Goal: Task Accomplishment & Management: Use online tool/utility

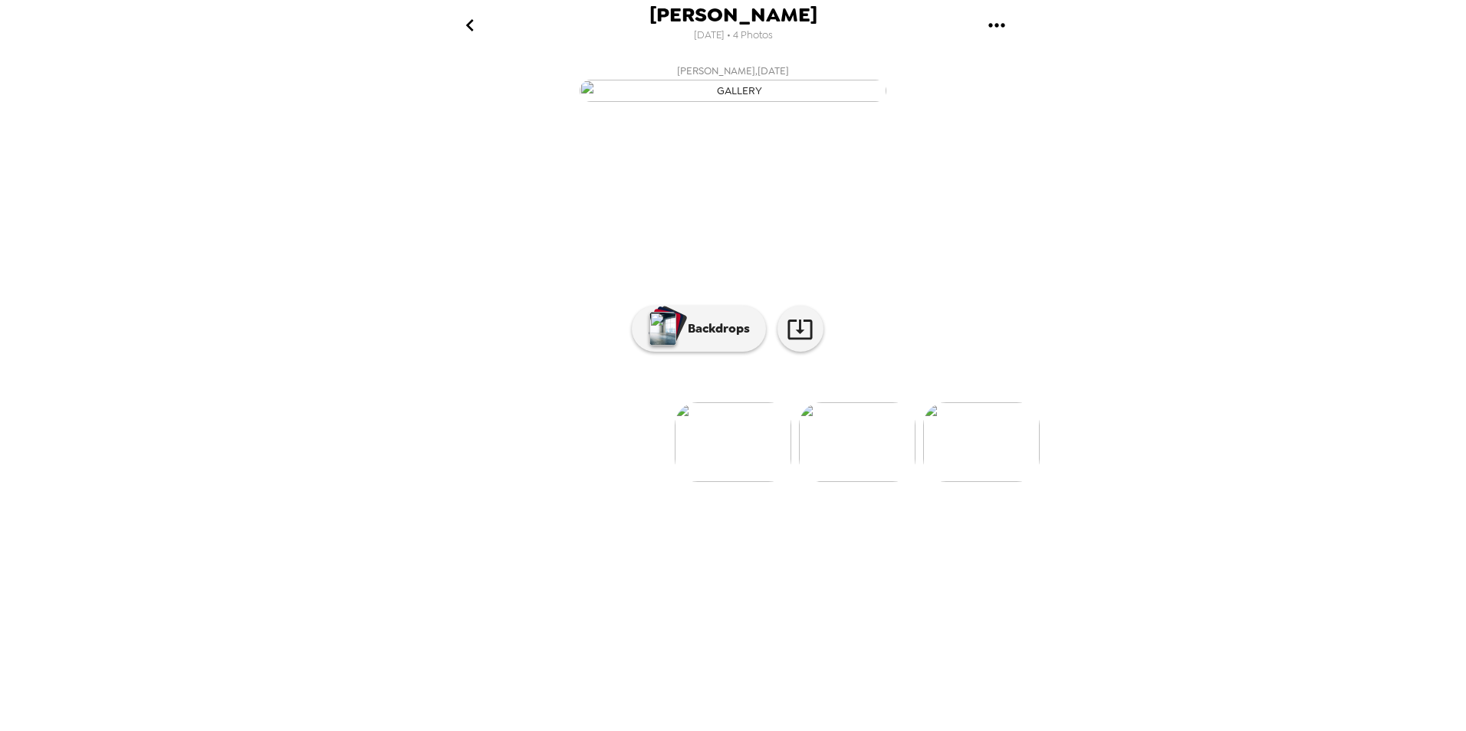
click at [833, 482] on img at bounding box center [857, 442] width 117 height 80
click at [834, 482] on div at bounding box center [732, 417] width 613 height 130
click at [878, 482] on img at bounding box center [858, 442] width 117 height 80
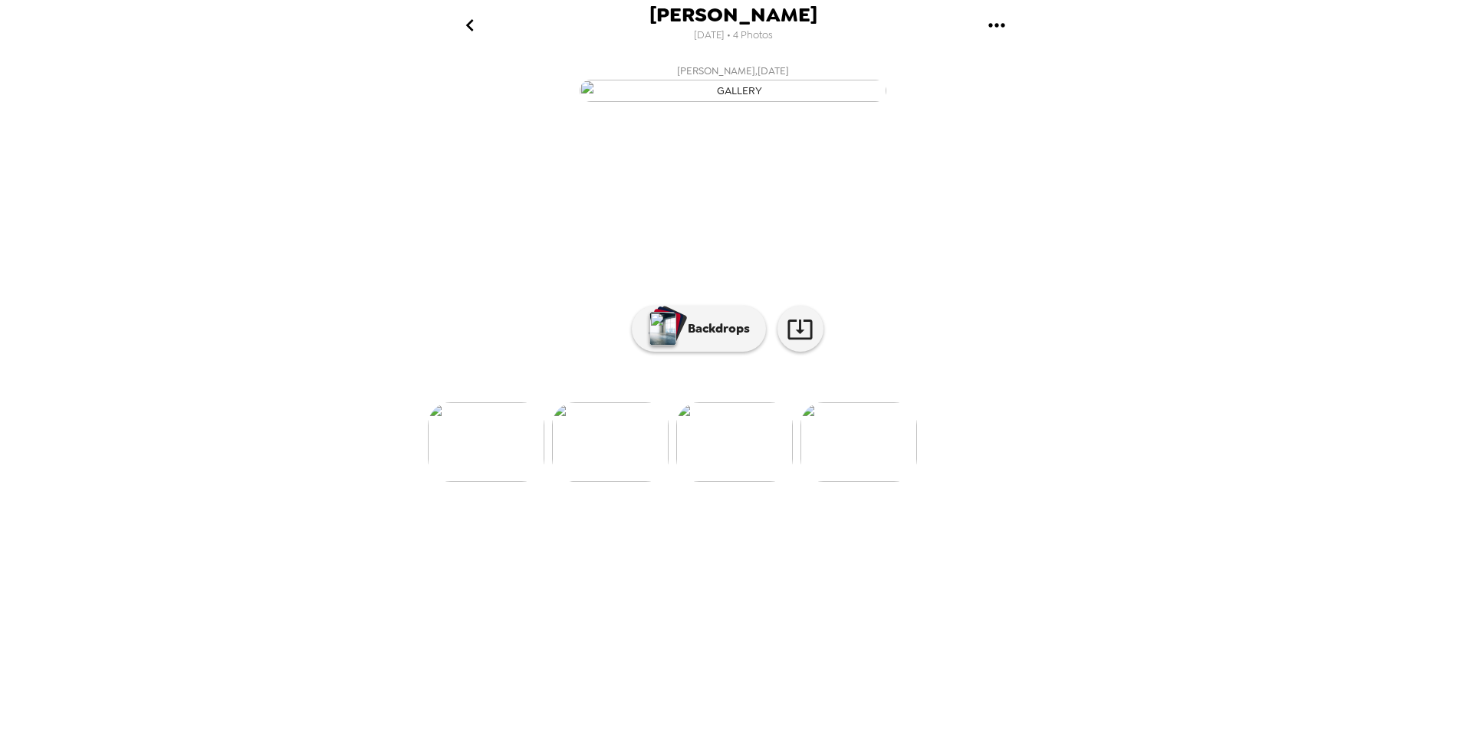
click at [868, 482] on div at bounding box center [732, 417] width 613 height 130
click at [864, 482] on img at bounding box center [858, 442] width 117 height 80
click at [511, 482] on img at bounding box center [487, 442] width 117 height 80
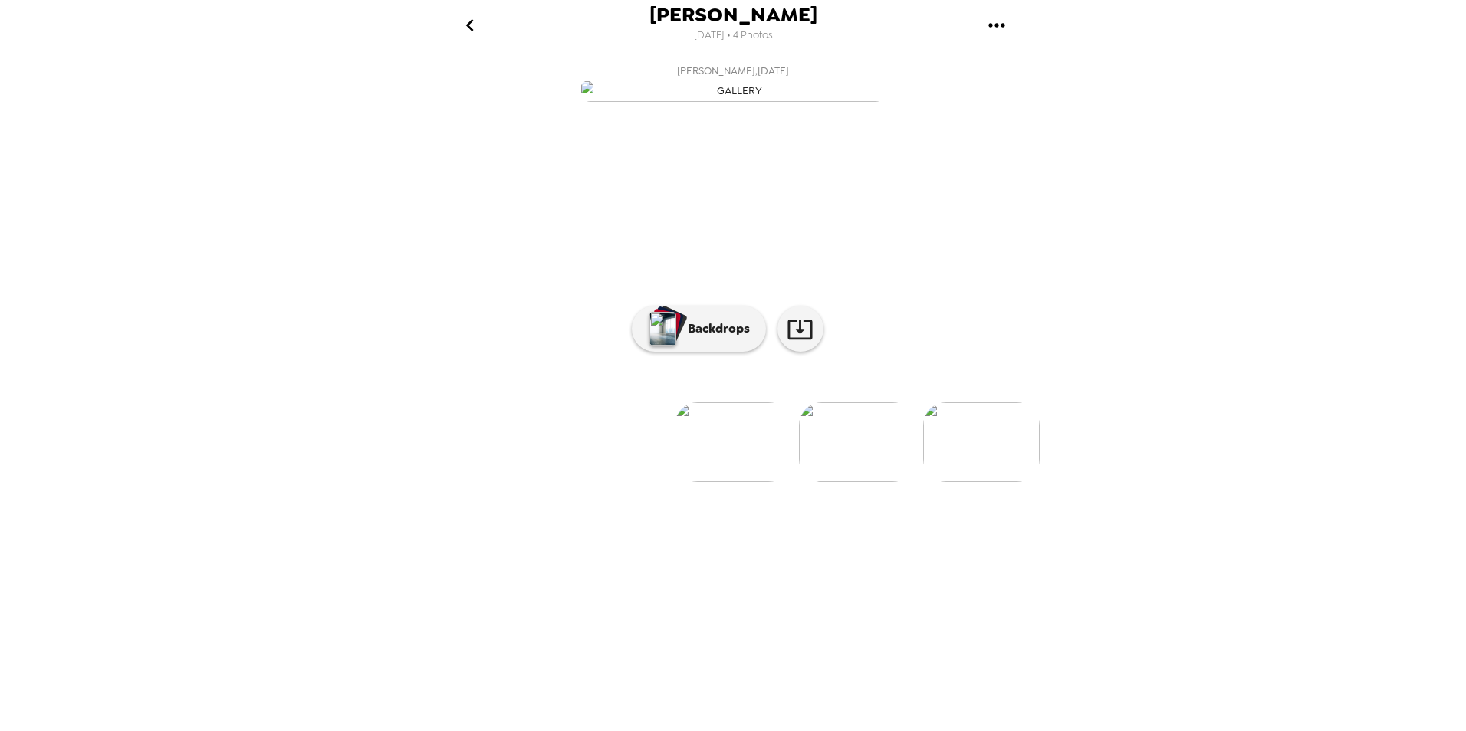
click at [734, 482] on img at bounding box center [733, 442] width 117 height 80
click at [691, 338] on p "Backdrops" at bounding box center [715, 329] width 70 height 18
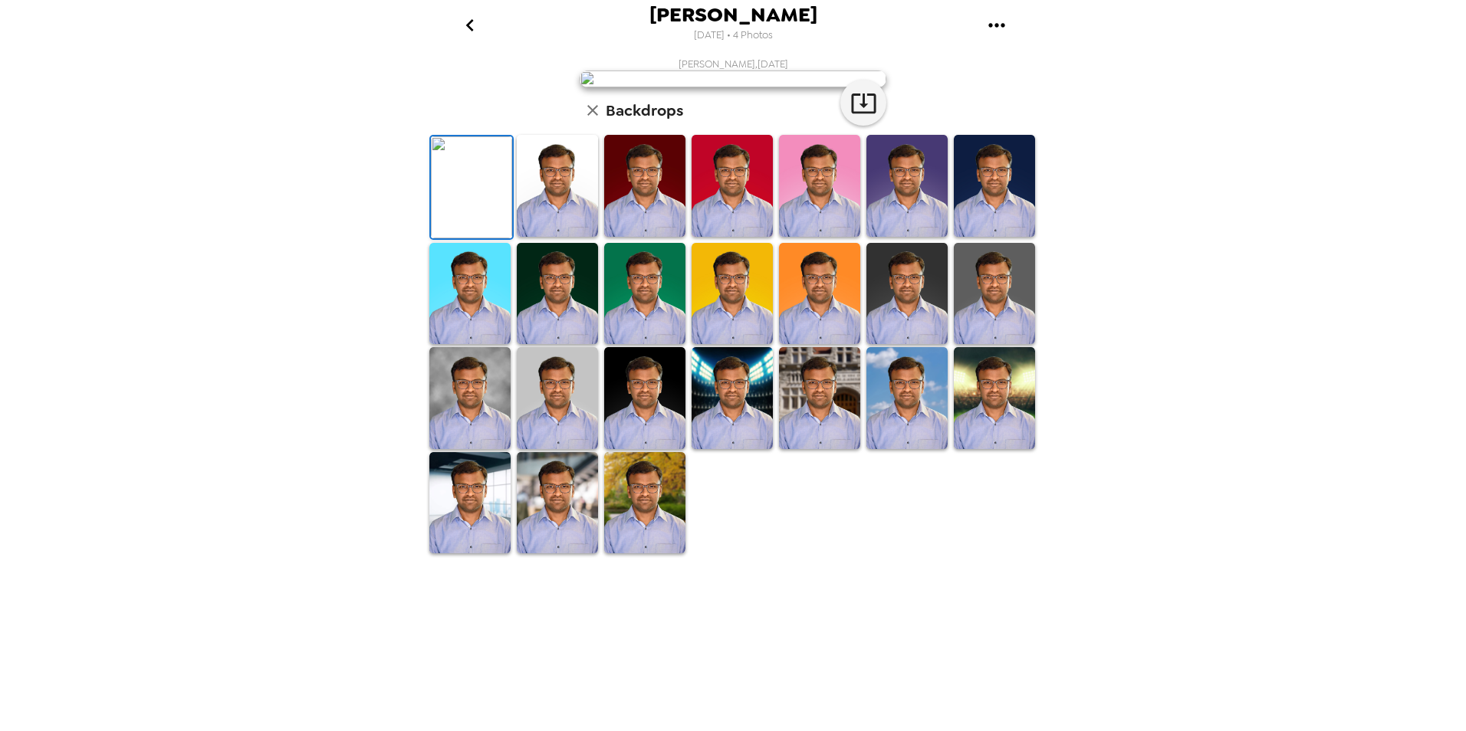
click at [540, 237] on img at bounding box center [557, 186] width 81 height 102
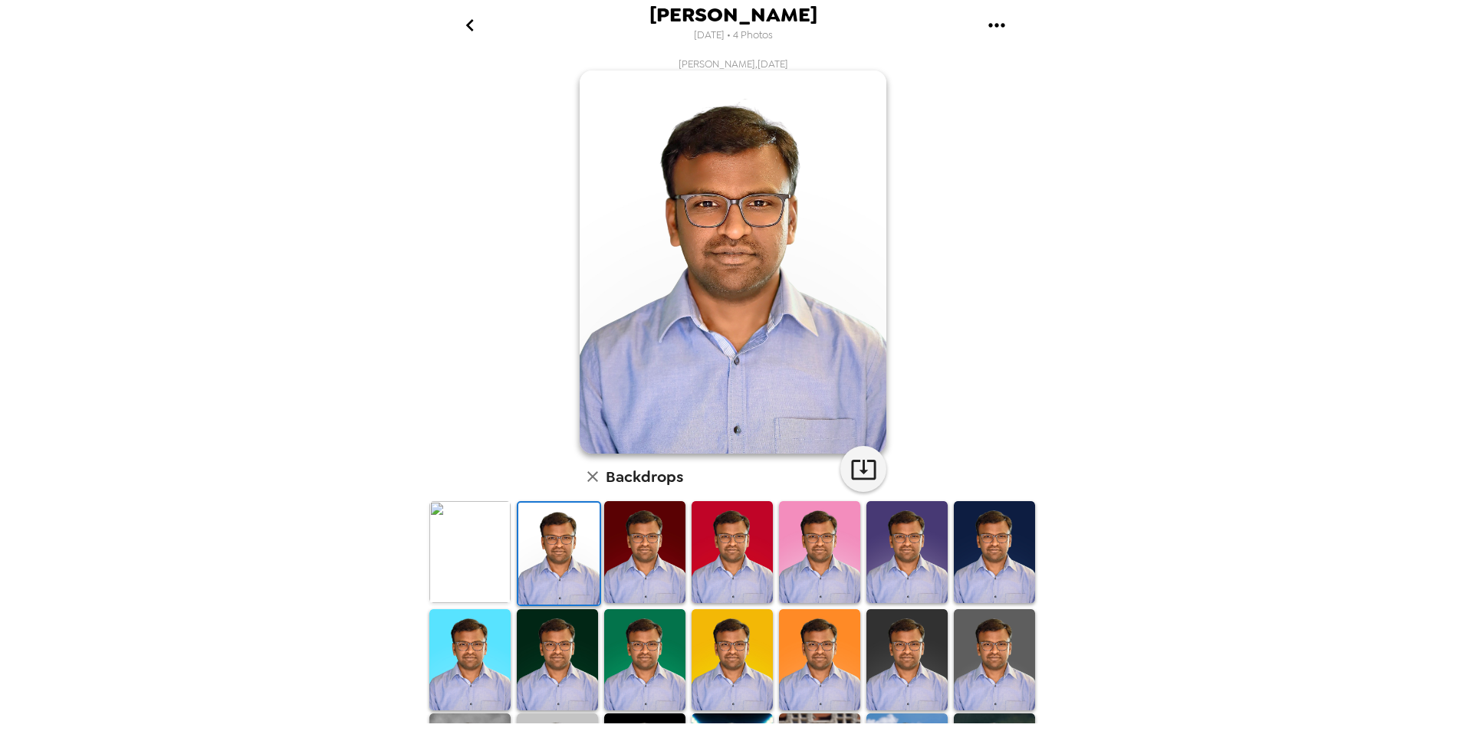
click at [496, 556] on img at bounding box center [469, 552] width 81 height 102
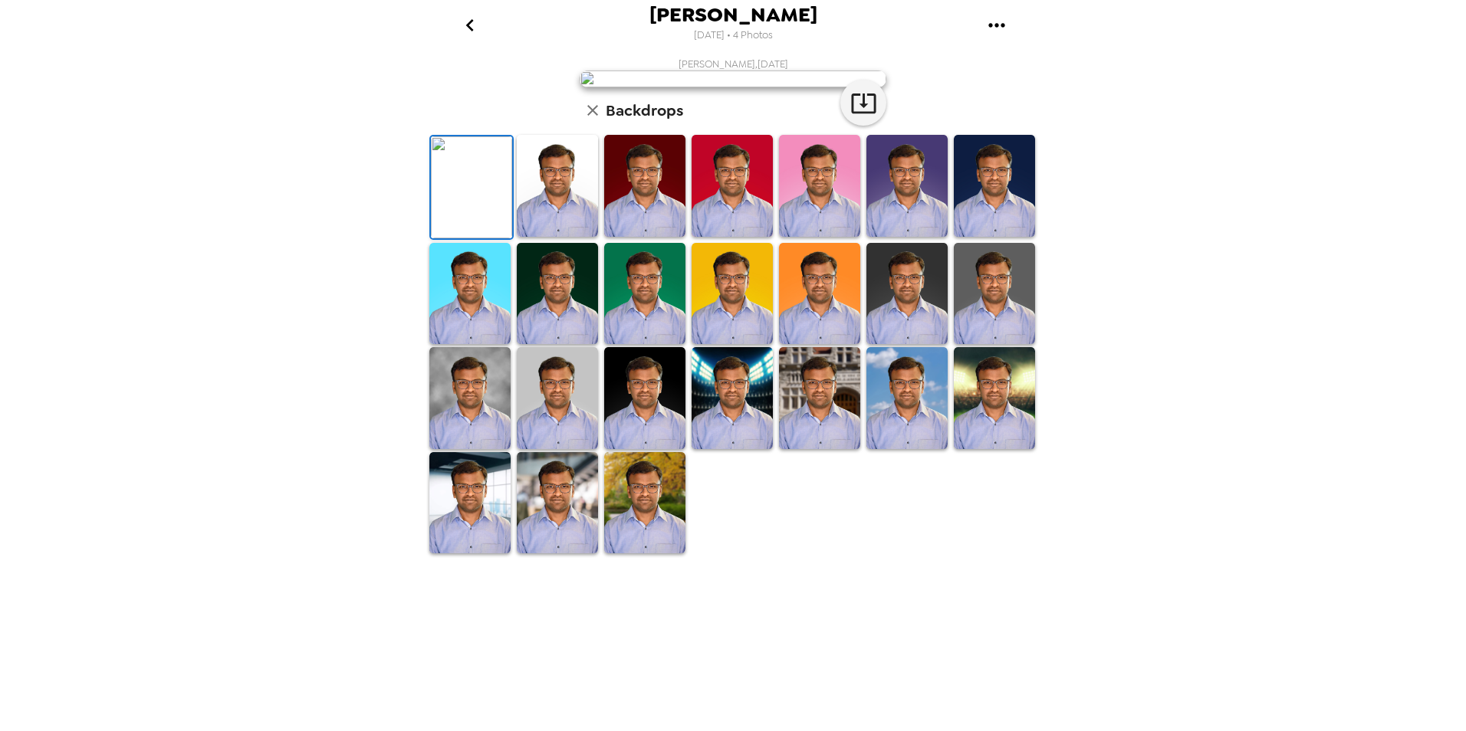
click at [713, 237] on img at bounding box center [731, 186] width 81 height 102
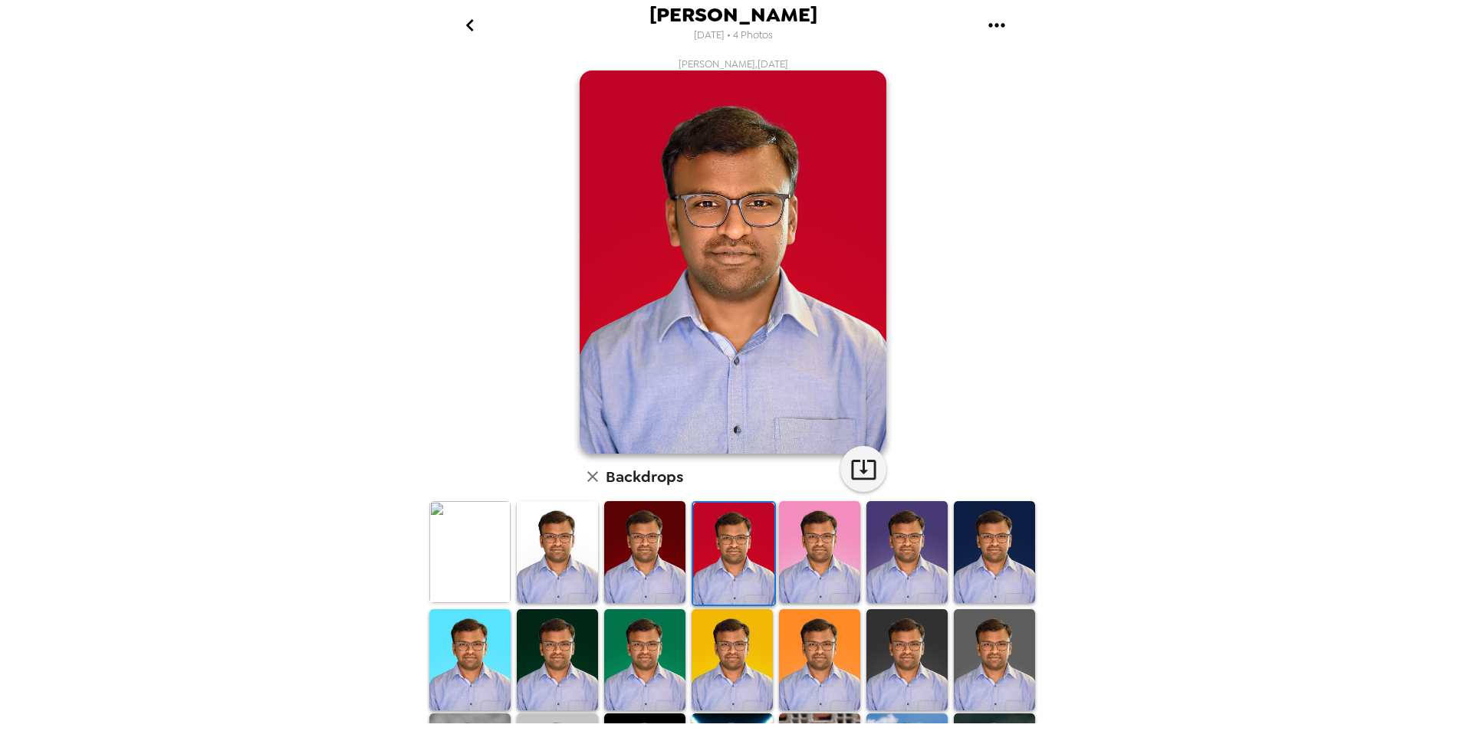
click at [643, 557] on img at bounding box center [644, 552] width 81 height 102
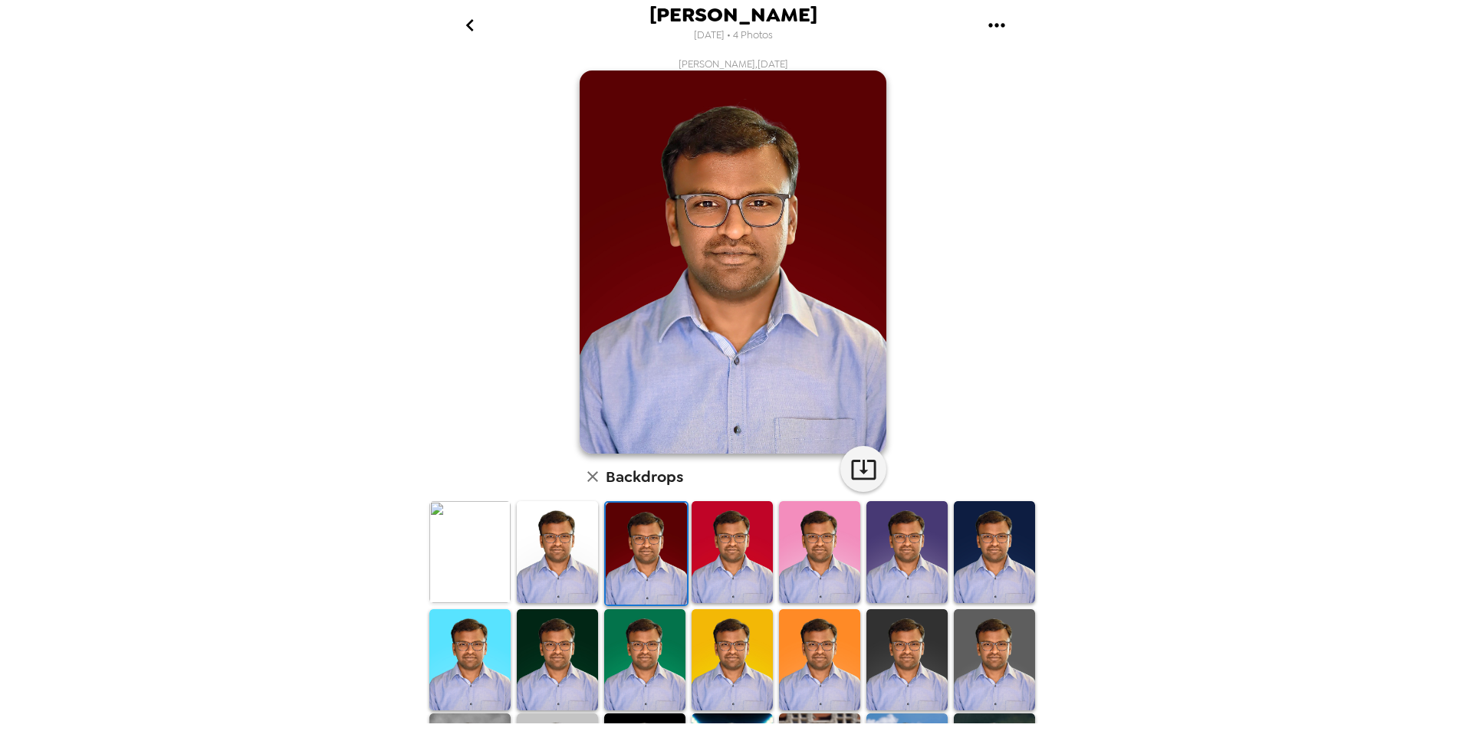
click at [508, 540] on img at bounding box center [469, 552] width 81 height 102
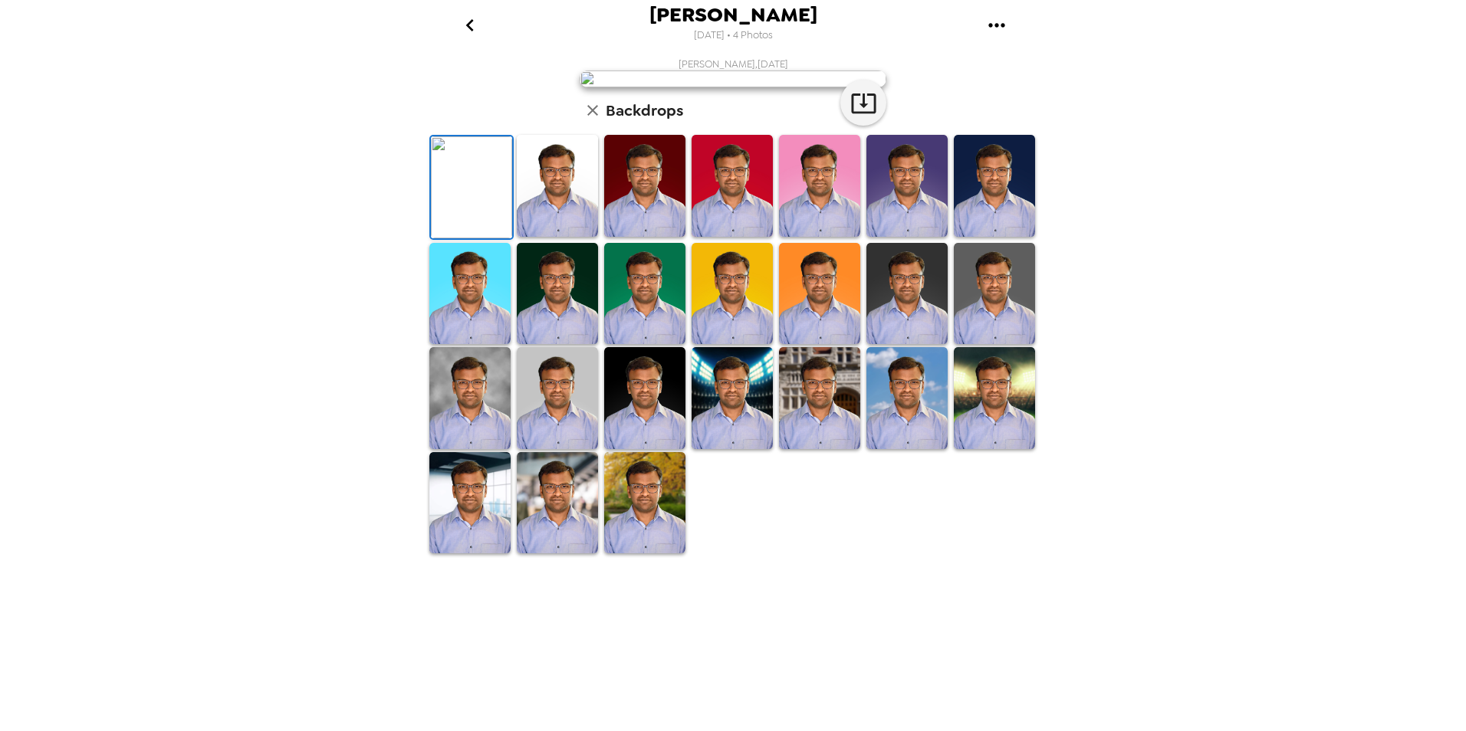
click at [920, 449] on img at bounding box center [906, 398] width 81 height 102
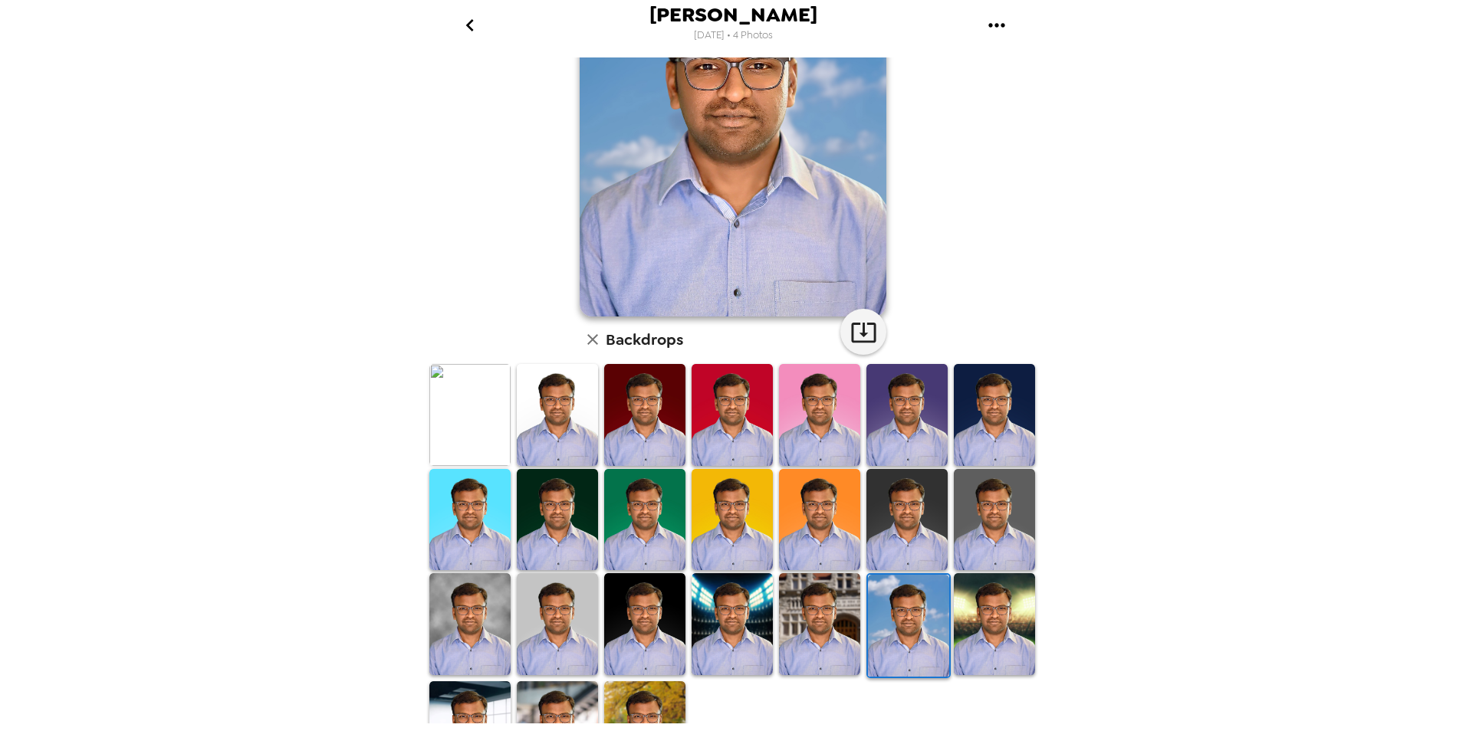
scroll to position [113, 0]
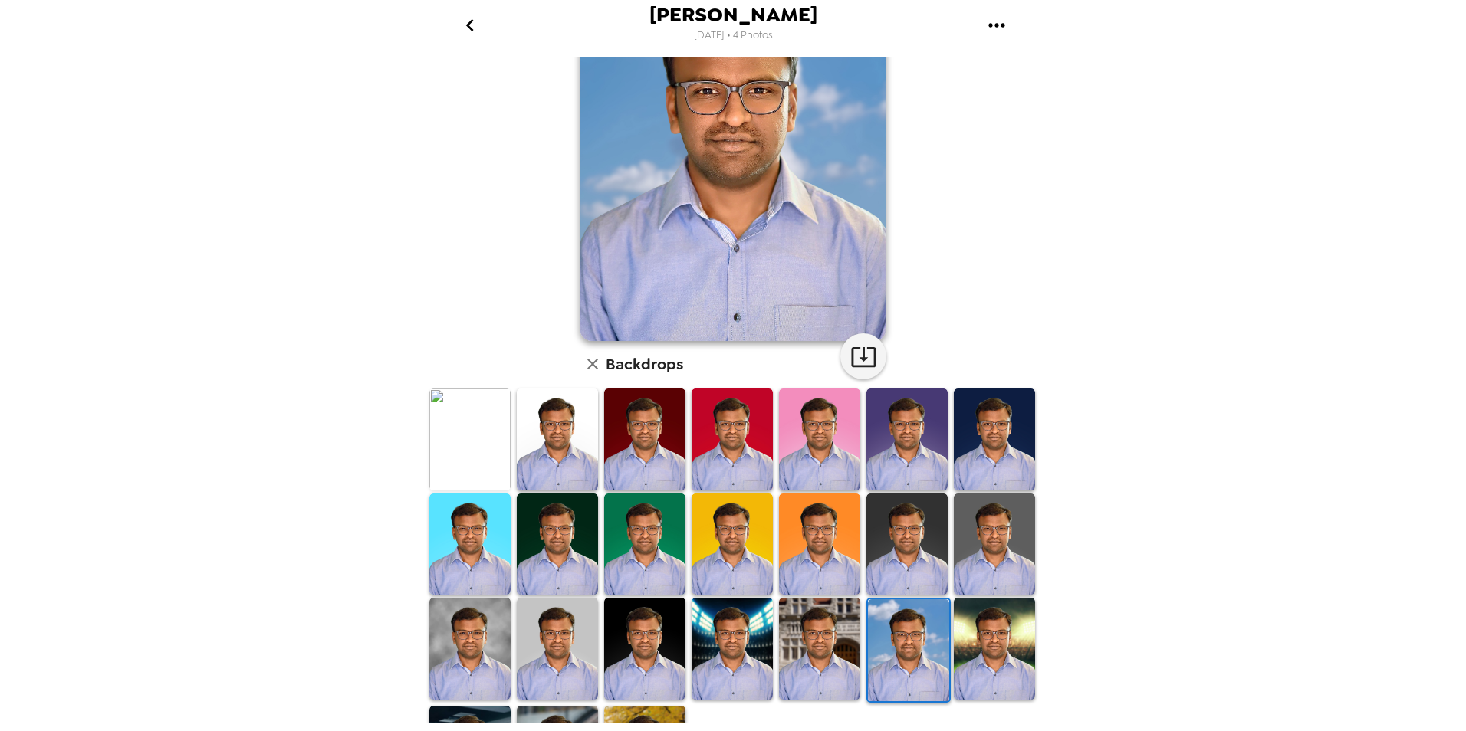
click at [987, 683] on img at bounding box center [994, 649] width 81 height 102
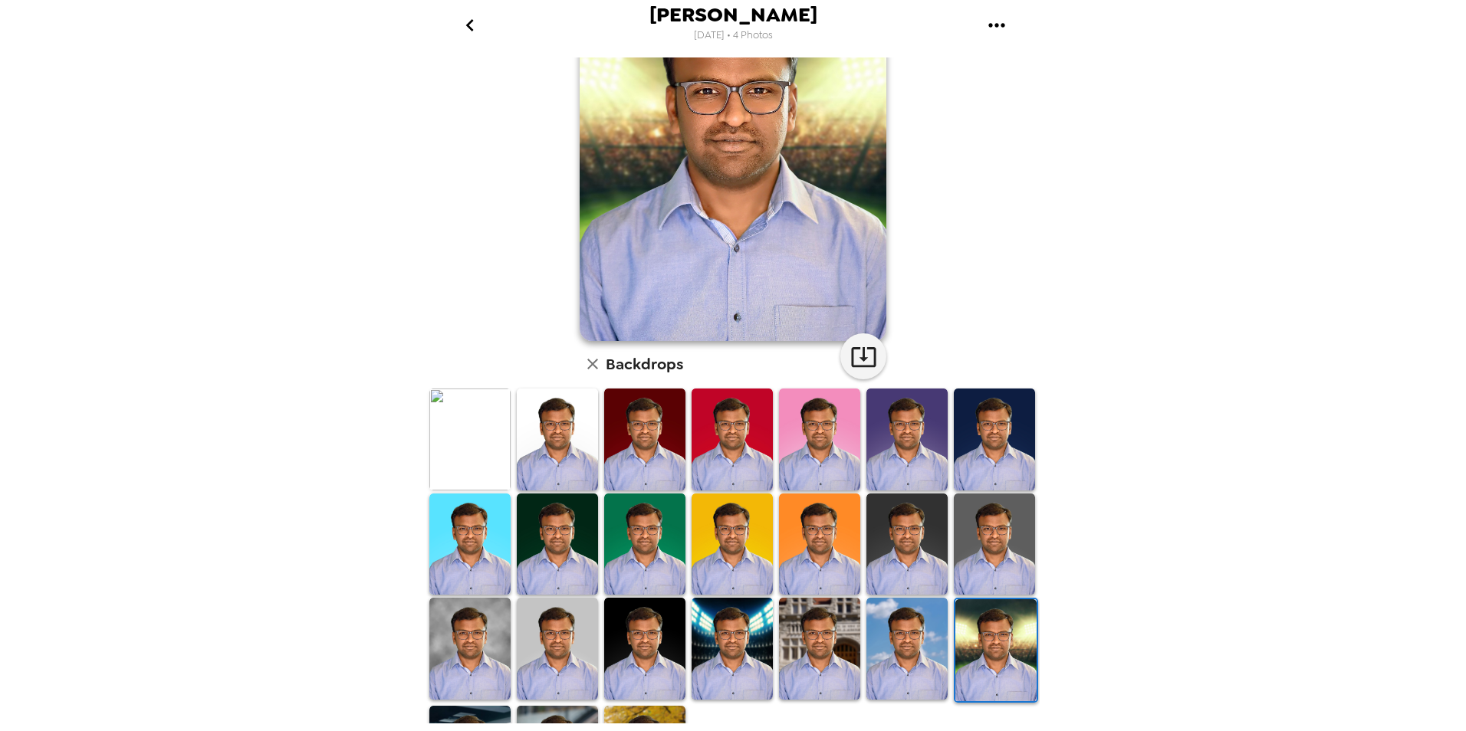
click at [629, 659] on img at bounding box center [644, 649] width 81 height 102
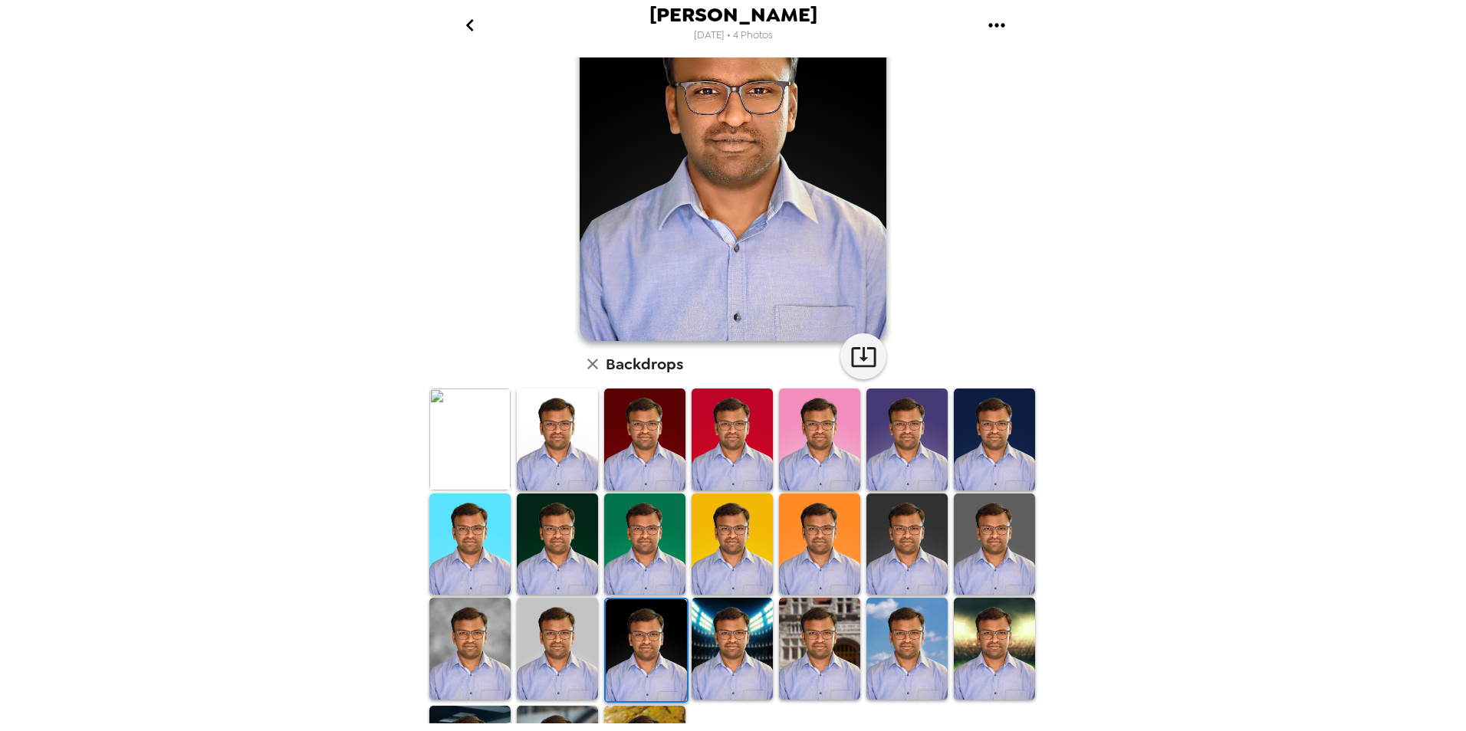
scroll to position [0, 0]
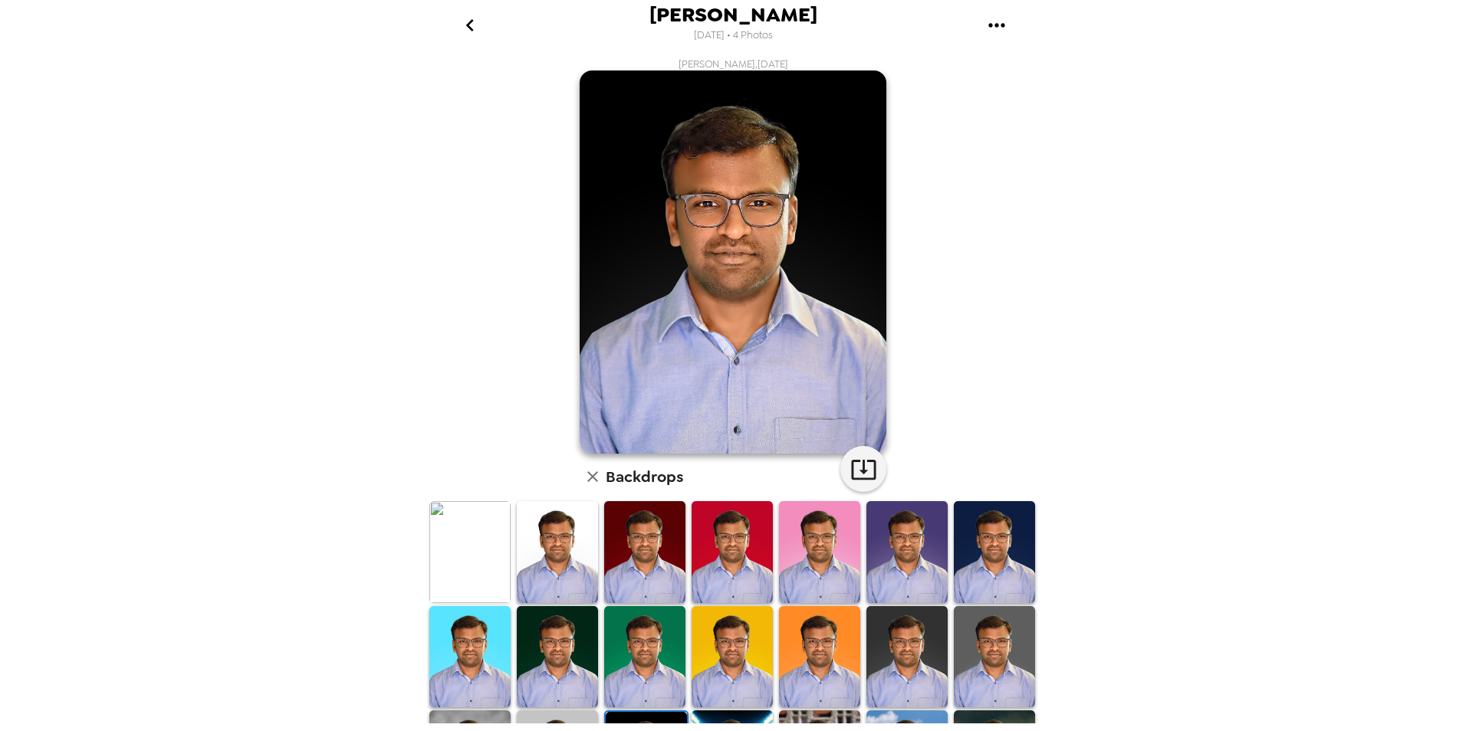
drag, startPoint x: 458, startPoint y: 623, endPoint x: 465, endPoint y: 617, distance: 9.2
click at [459, 624] on img at bounding box center [469, 657] width 81 height 102
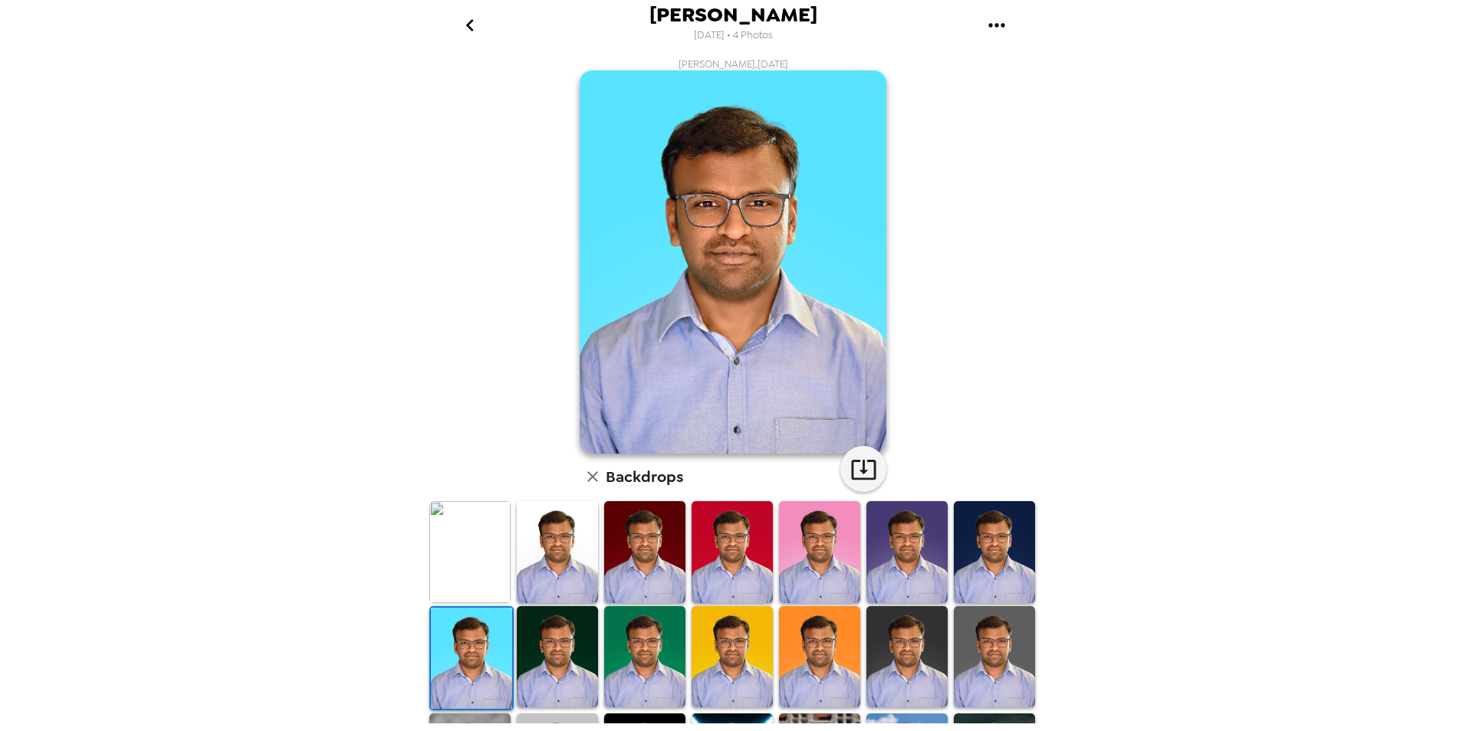
click at [475, 577] on img at bounding box center [469, 552] width 81 height 102
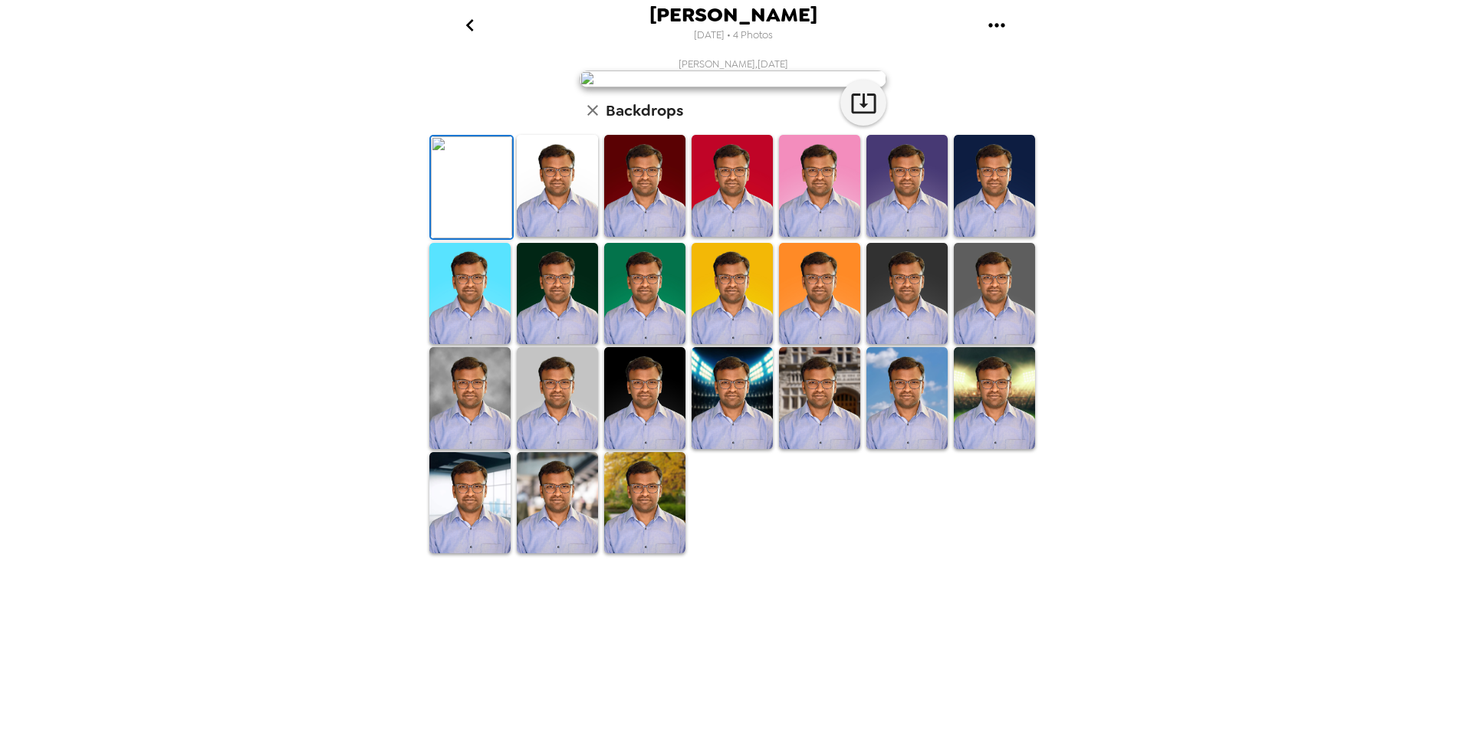
click at [550, 345] on img at bounding box center [557, 294] width 81 height 102
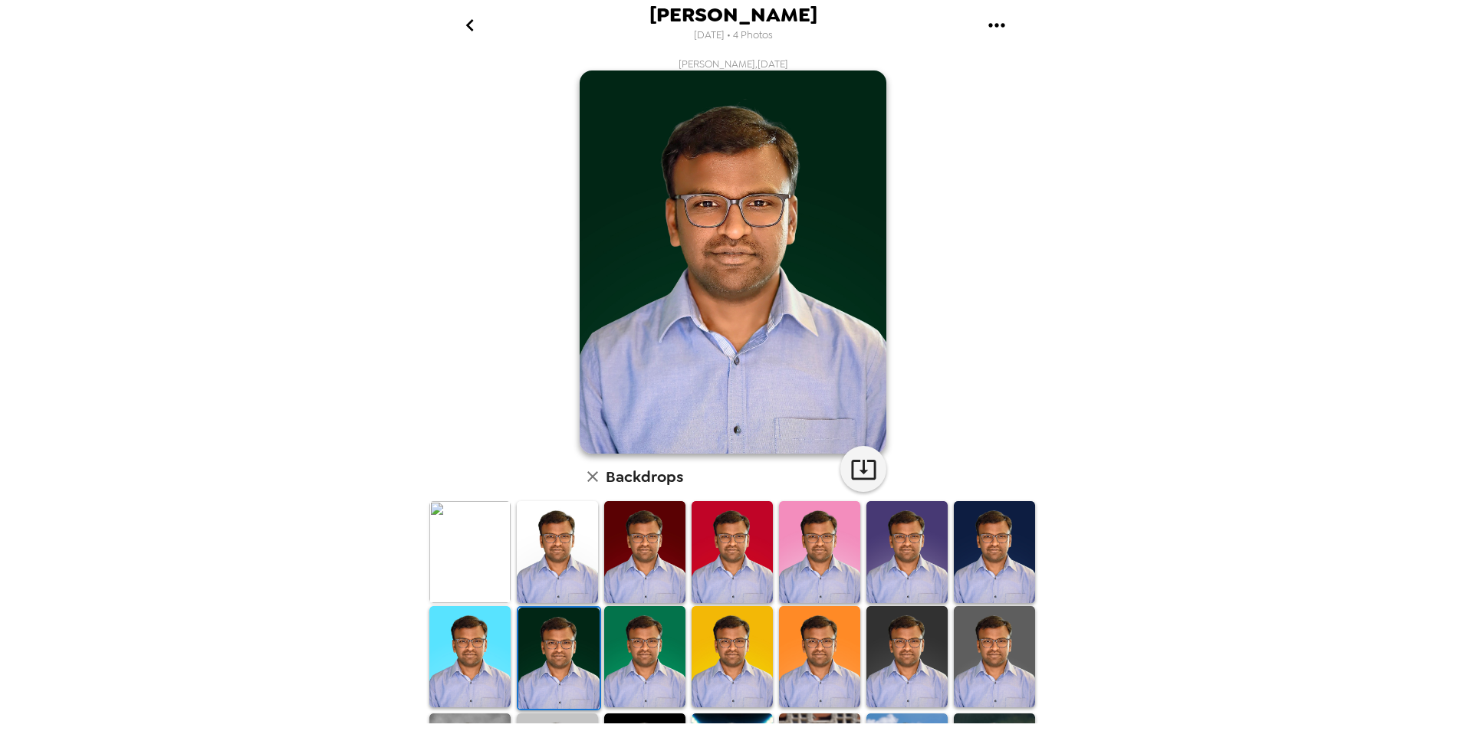
click at [501, 559] on img at bounding box center [469, 552] width 81 height 102
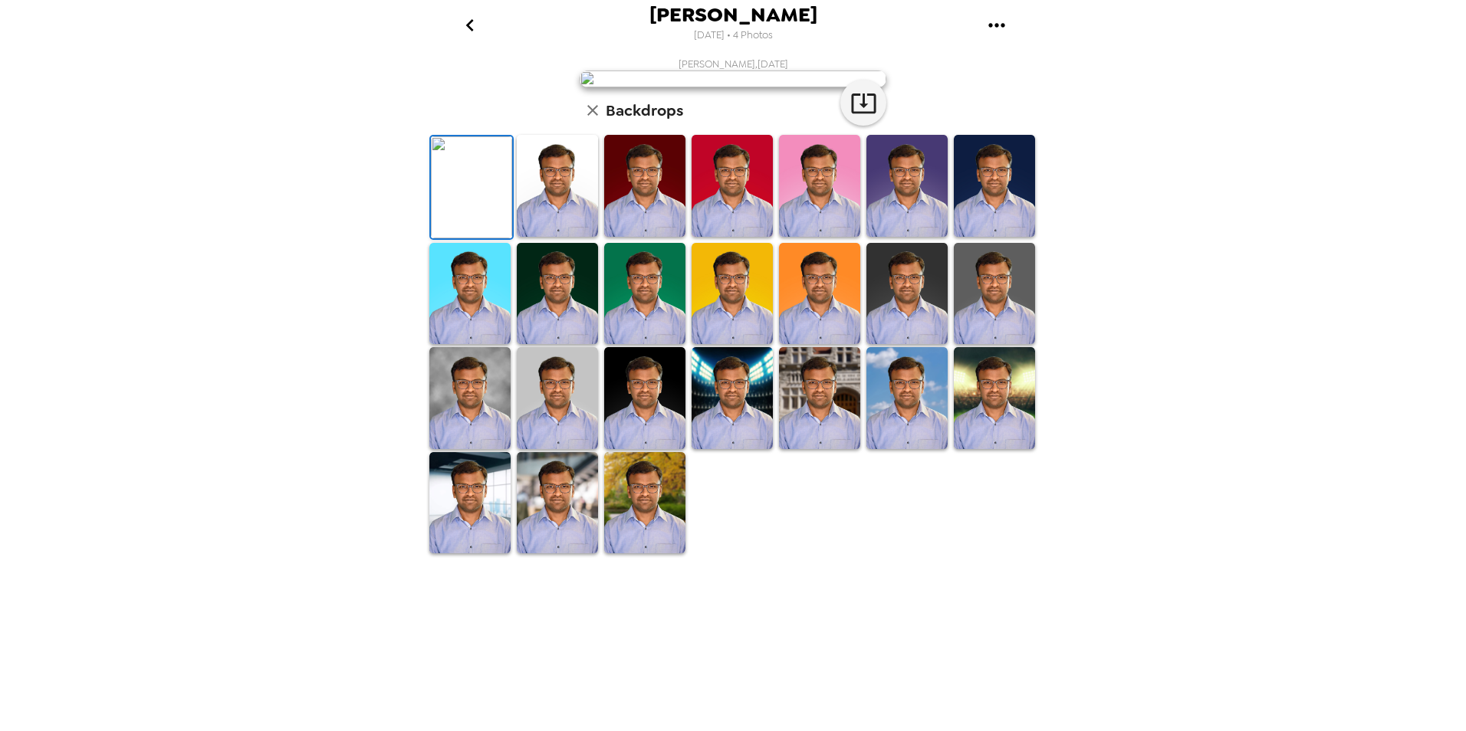
scroll to position [190, 0]
click at [478, 554] on img at bounding box center [469, 503] width 81 height 102
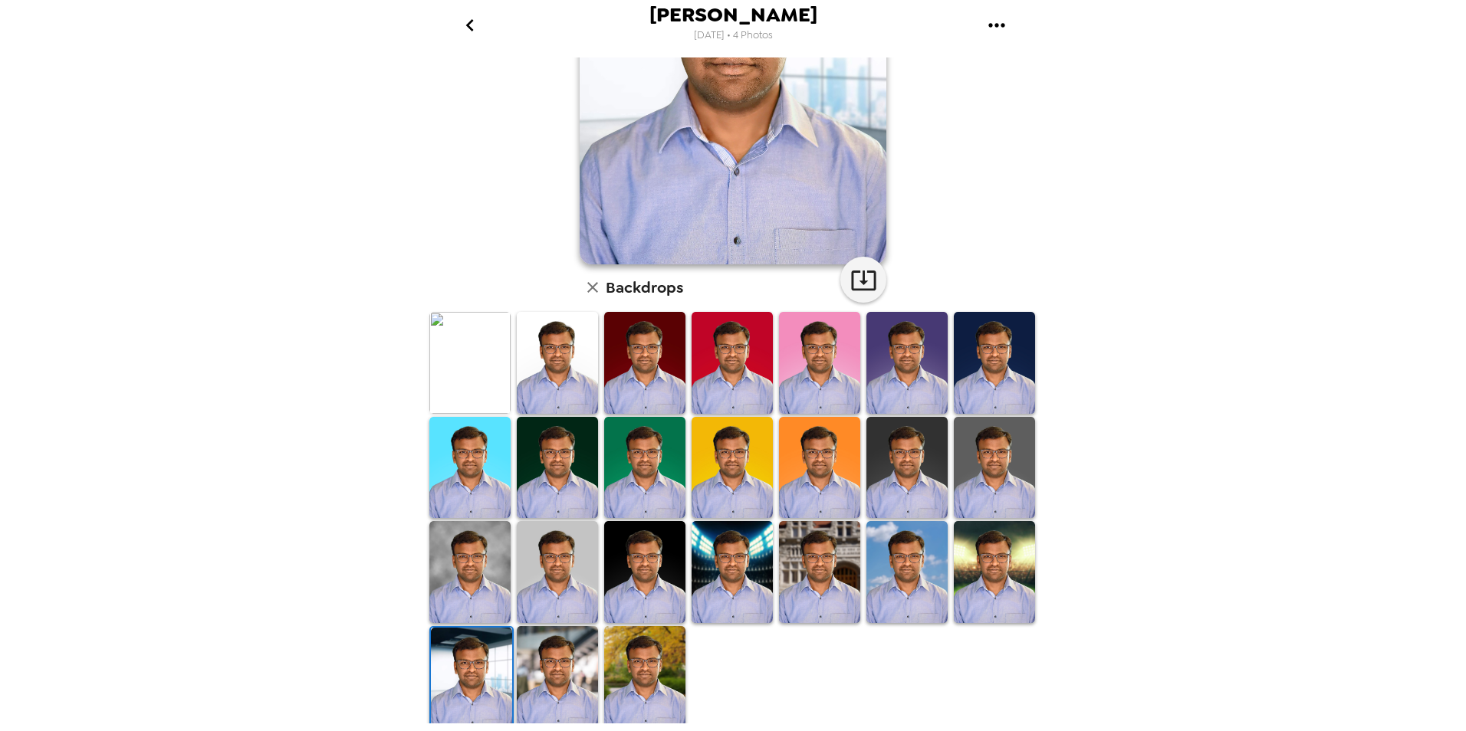
click at [543, 666] on img at bounding box center [557, 677] width 81 height 102
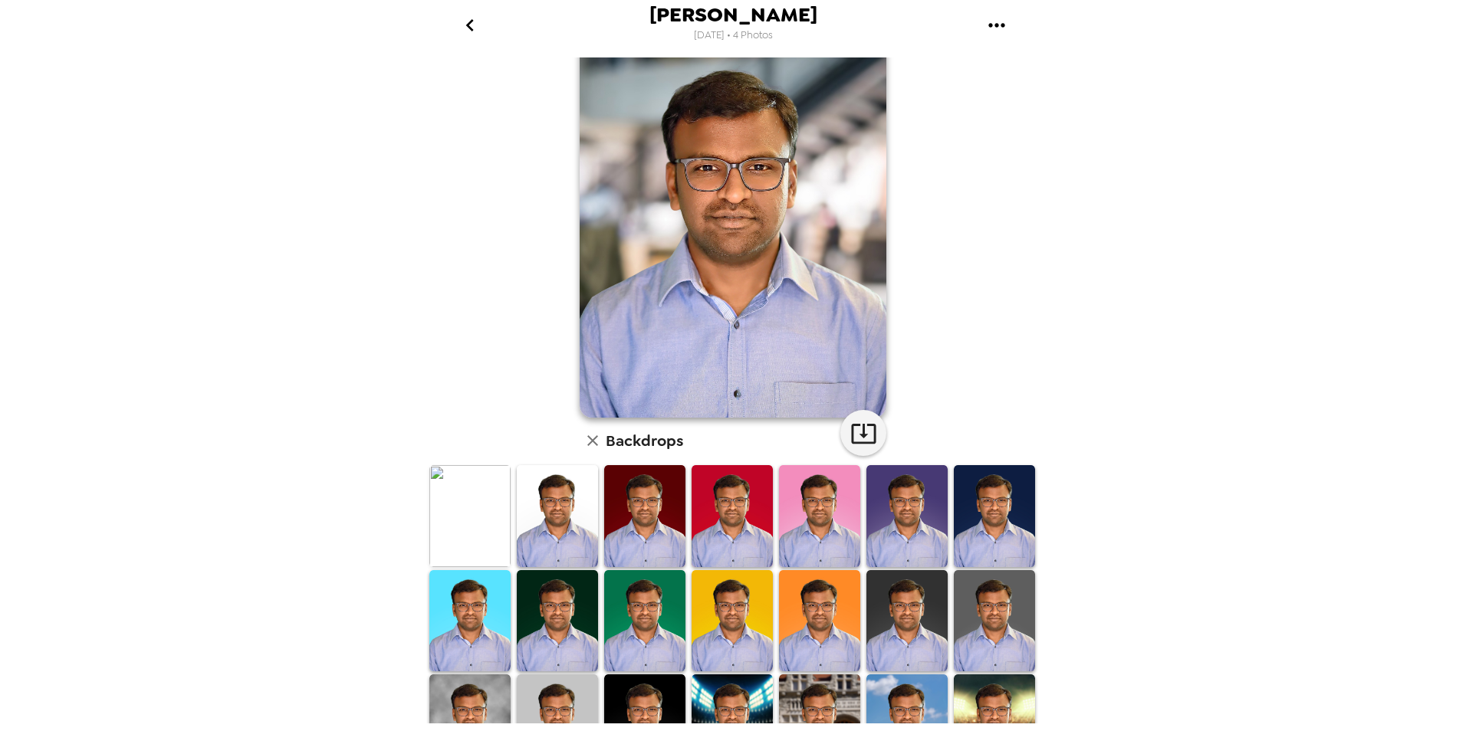
scroll to position [189, 0]
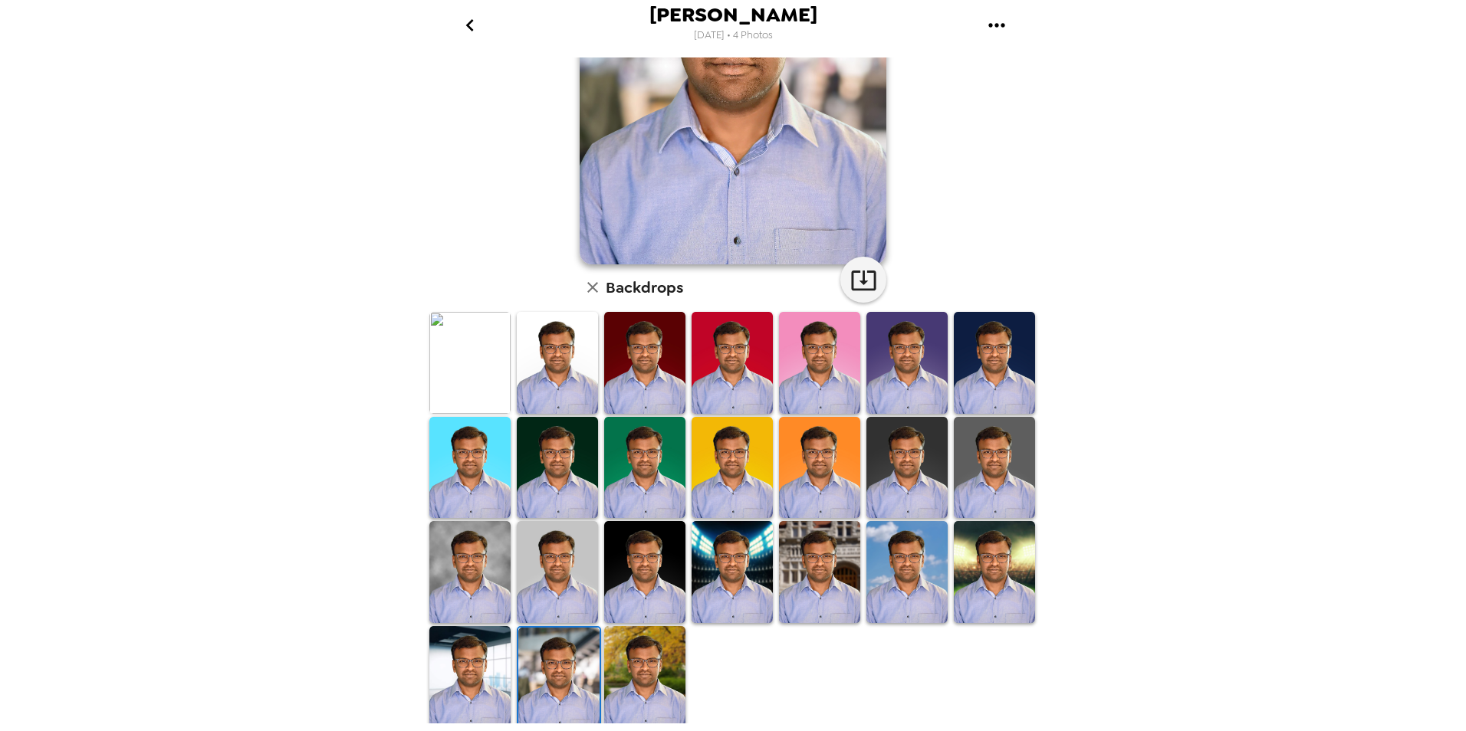
click at [642, 640] on img at bounding box center [644, 677] width 81 height 102
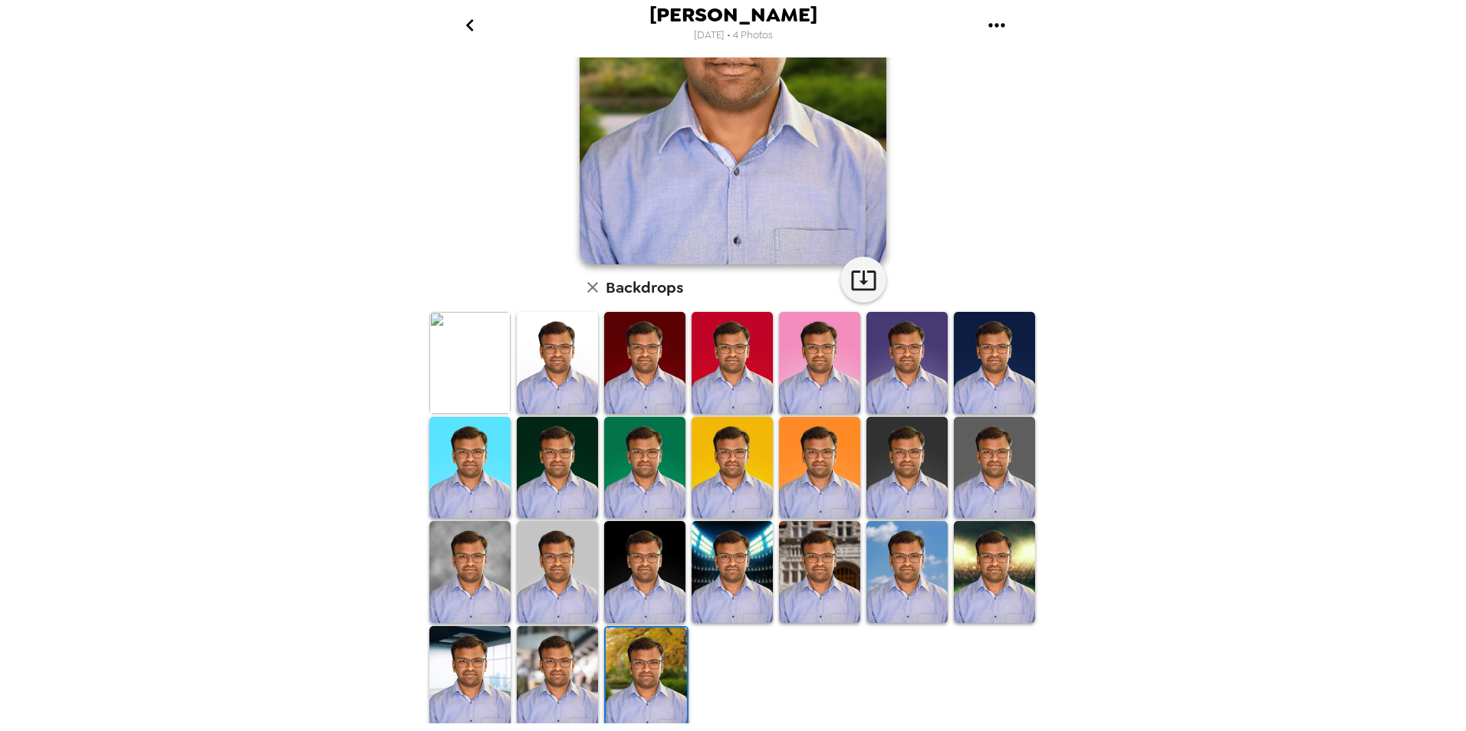
click at [575, 661] on img at bounding box center [557, 677] width 81 height 102
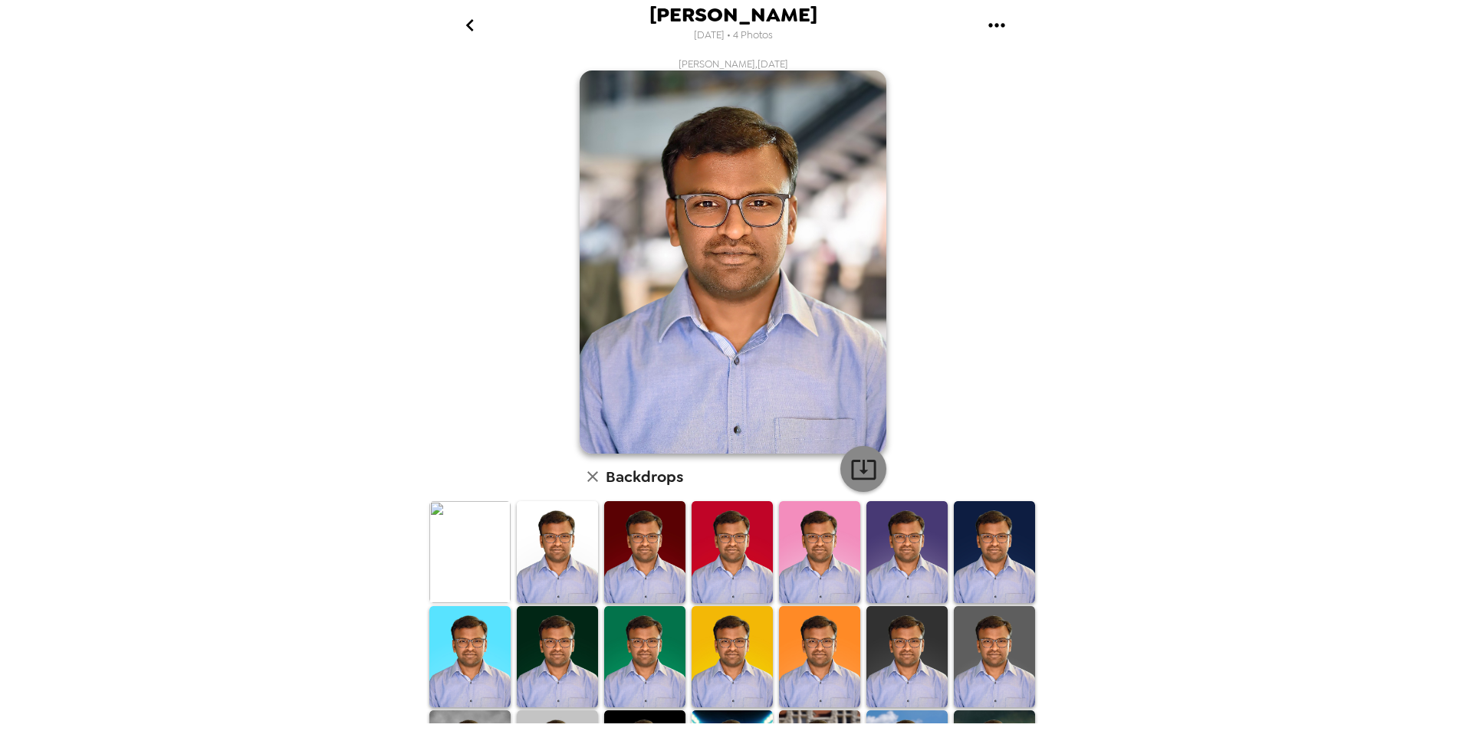
click at [865, 466] on icon "button" at bounding box center [863, 469] width 27 height 27
